Goal: Navigation & Orientation: Find specific page/section

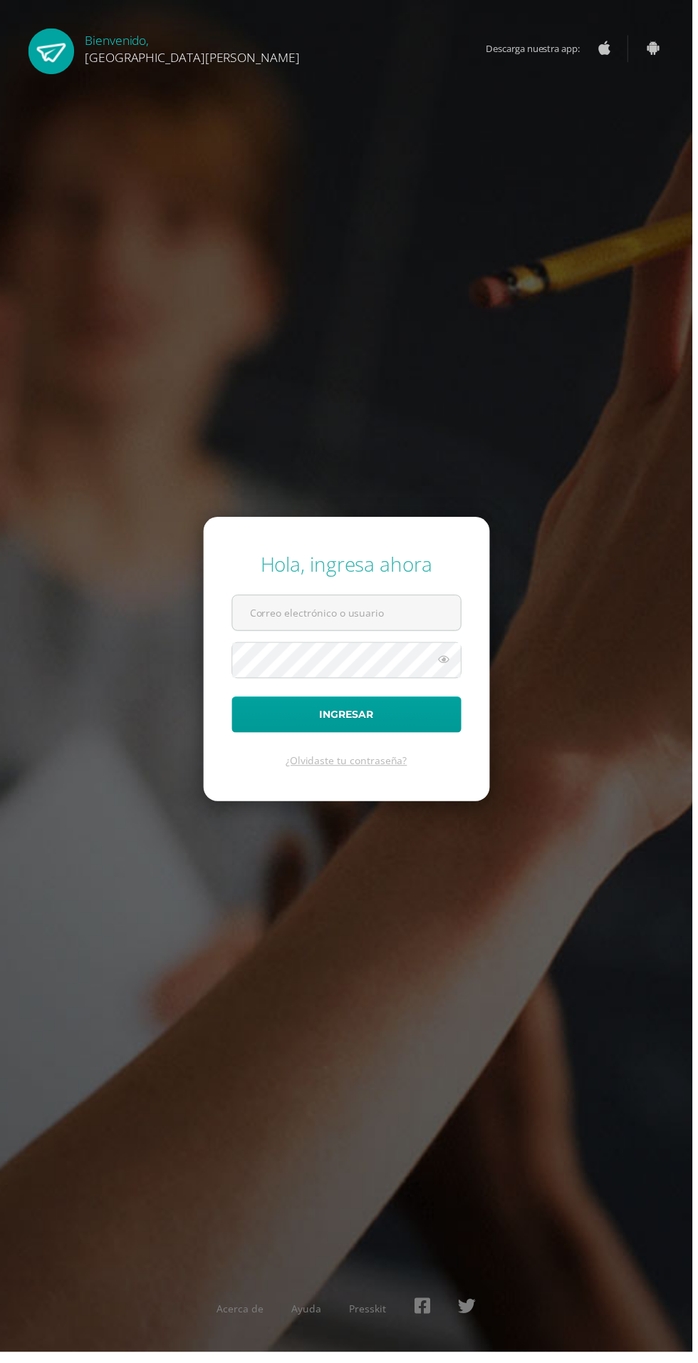
click at [375, 635] on input "text" at bounding box center [349, 617] width 230 height 35
type input "[EMAIL_ADDRESS][PERSON_NAME][DOMAIN_NAME]"
click at [234, 702] on button "Ingresar" at bounding box center [350, 720] width 232 height 36
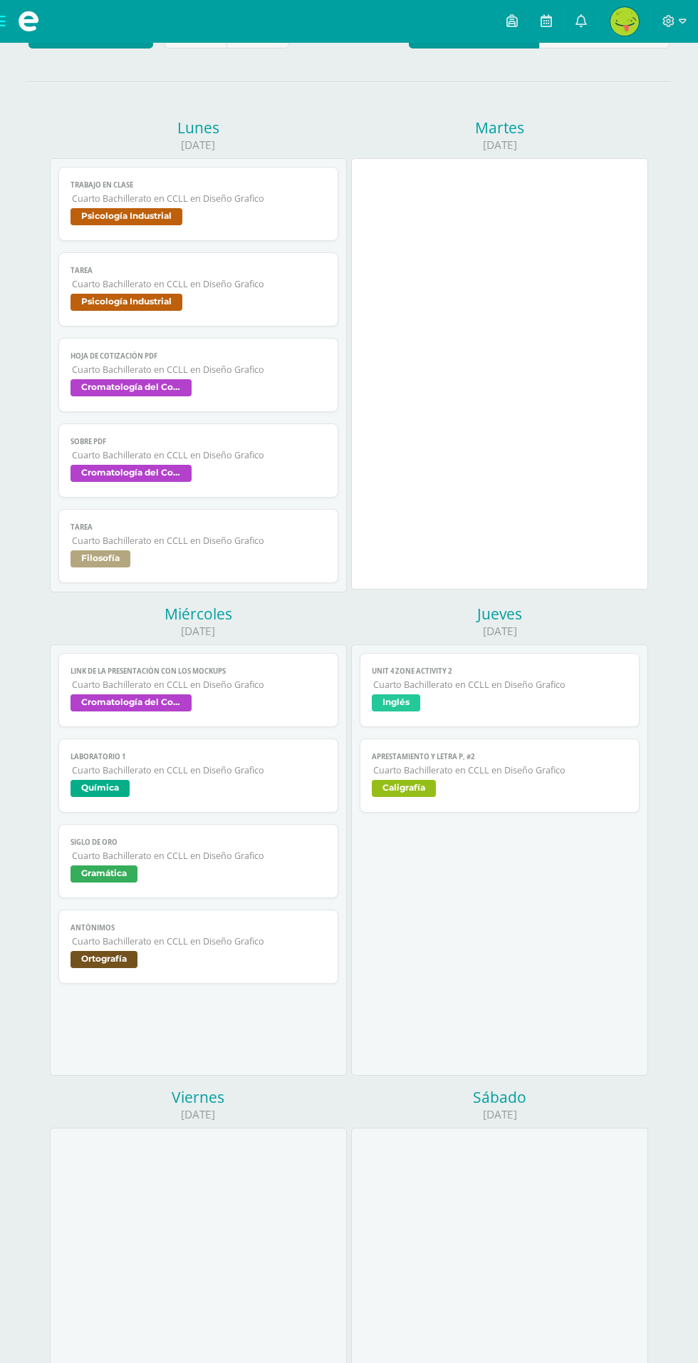
scroll to position [109, 0]
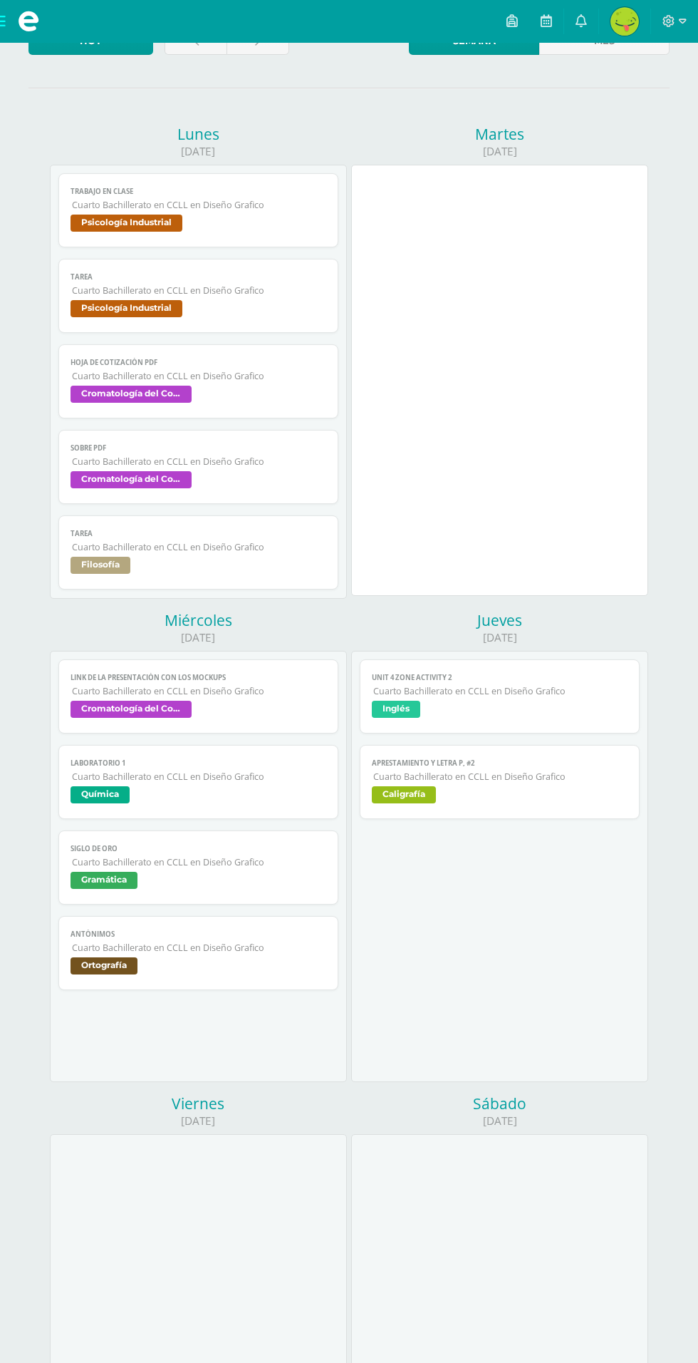
click at [144, 1115] on div "15/08/2025" at bounding box center [198, 1120] width 297 height 15
